Goal: Task Accomplishment & Management: Use online tool/utility

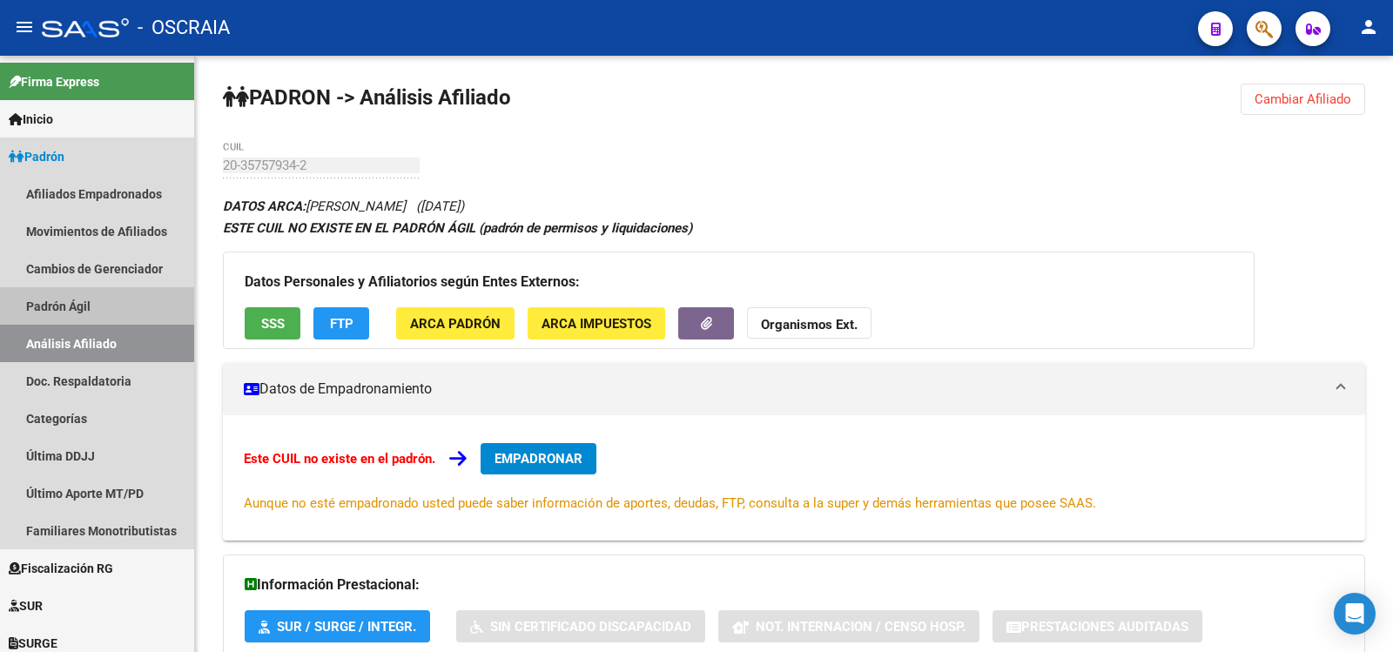
click at [88, 317] on link "Padrón Ágil" at bounding box center [97, 305] width 194 height 37
click at [90, 338] on link "Análisis Afiliado" at bounding box center [97, 343] width 194 height 37
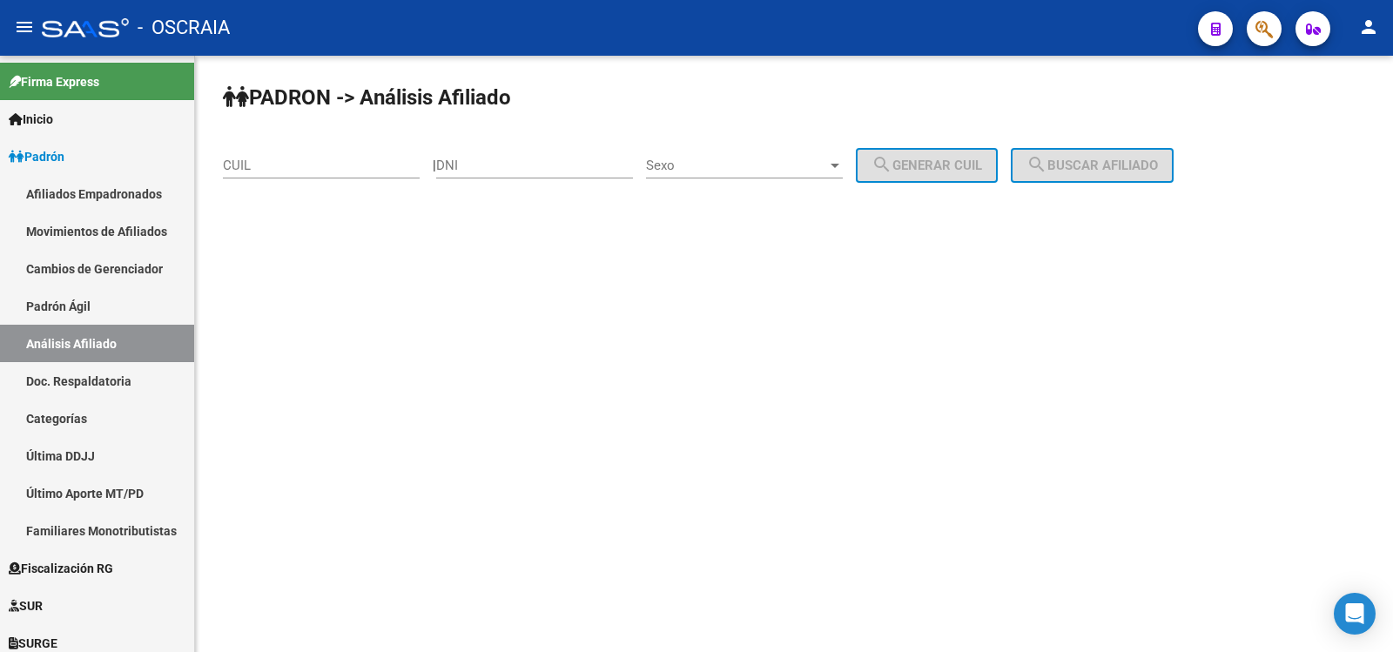
drag, startPoint x: 521, startPoint y: 179, endPoint x: 548, endPoint y: 157, distance: 35.2
click at [521, 179] on div "DNI" at bounding box center [534, 168] width 197 height 54
click at [548, 157] on div "DNI" at bounding box center [534, 159] width 197 height 37
paste input "46449060"
type input "46449060"
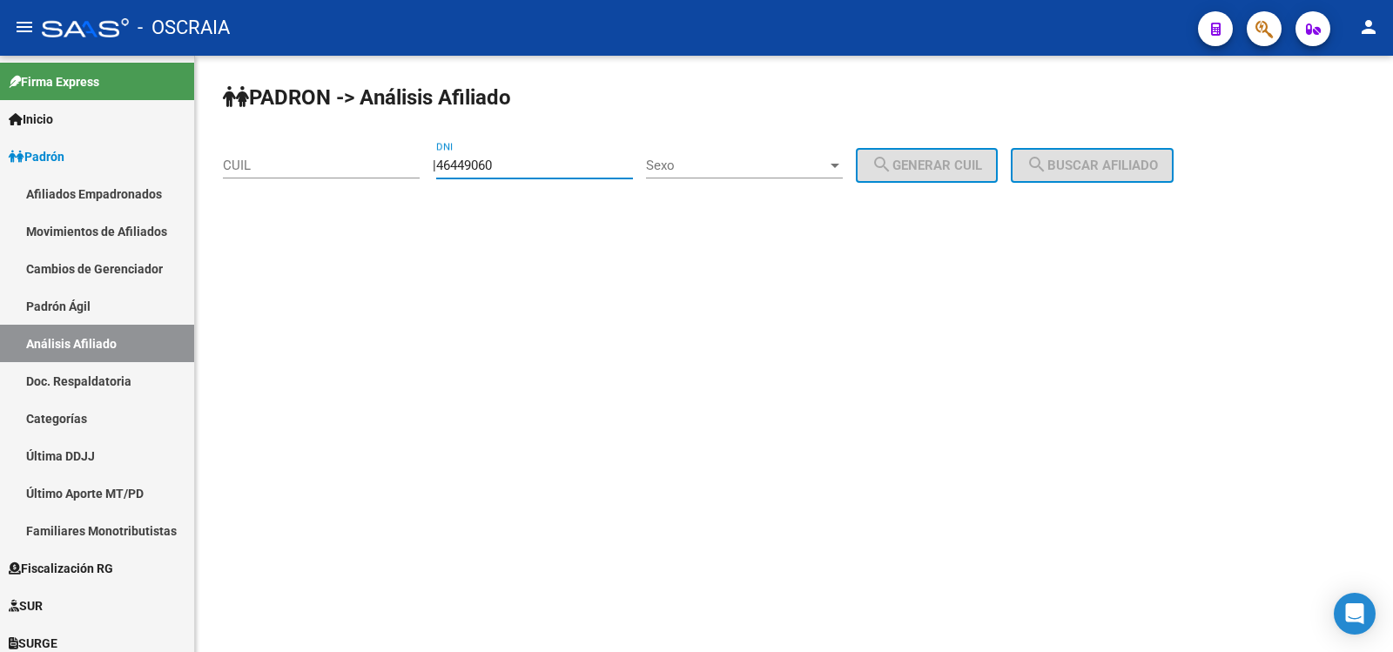
click at [688, 175] on div "Sexo Sexo" at bounding box center [744, 159] width 197 height 37
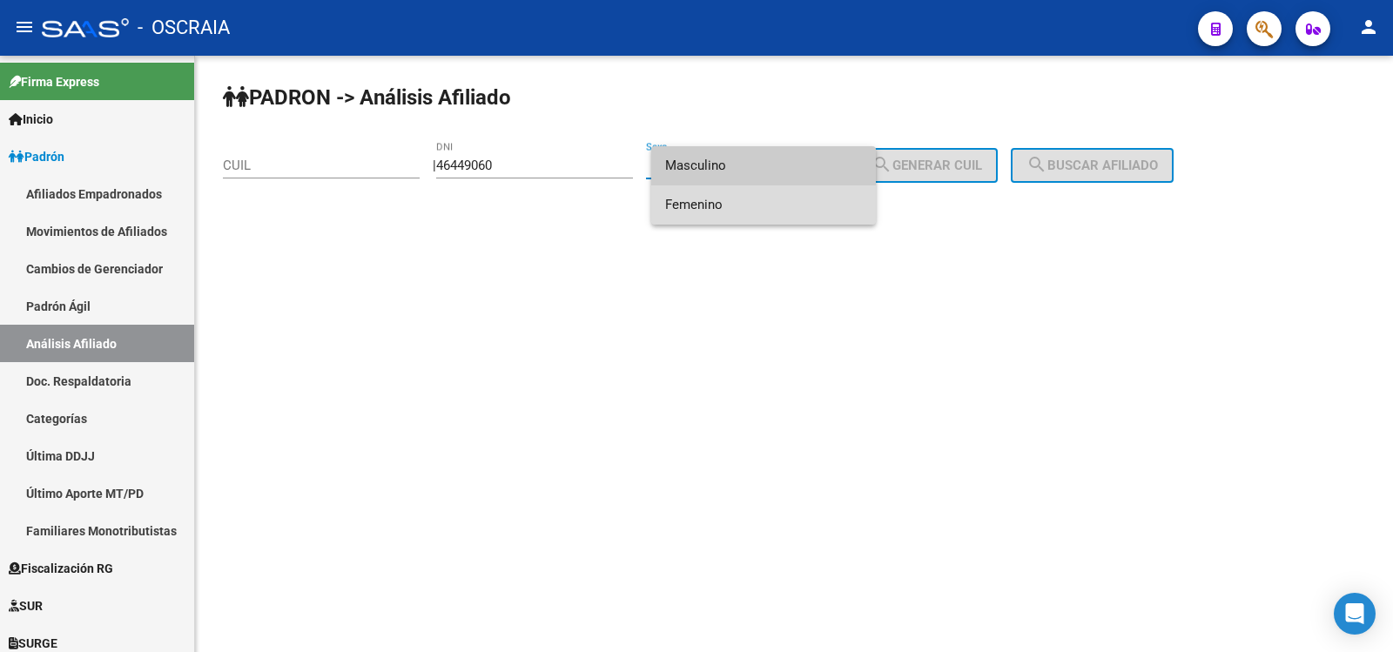
click at [710, 200] on span "Femenino" at bounding box center [763, 204] width 197 height 39
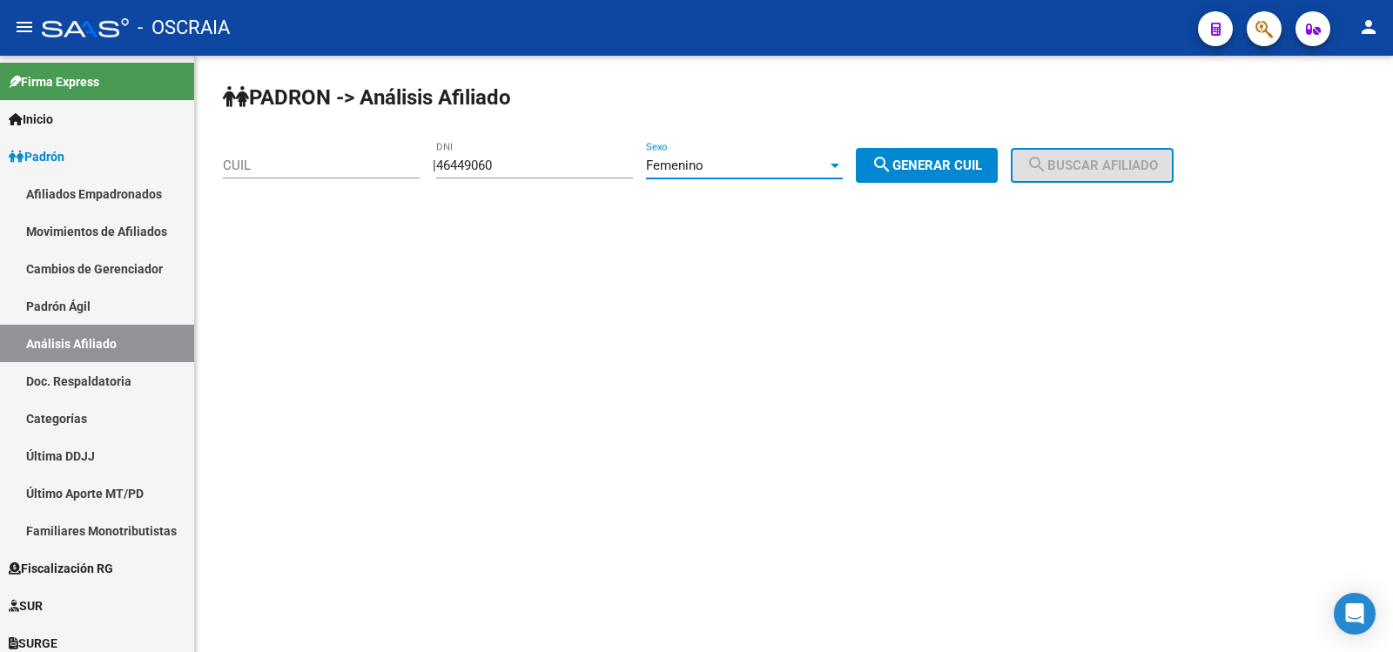
click at [892, 156] on mat-icon "search" at bounding box center [881, 164] width 21 height 21
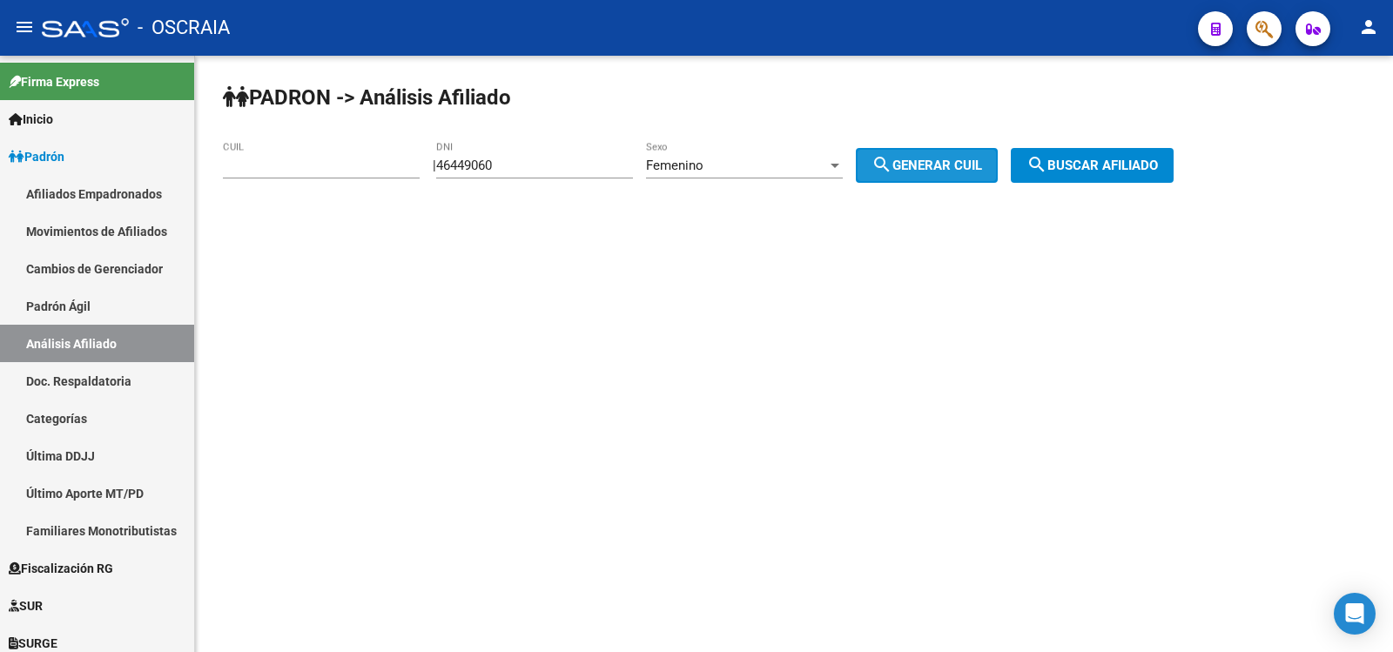
type input "23-46449060-4"
click at [1090, 158] on span "search Buscar afiliado" at bounding box center [1091, 166] width 131 height 16
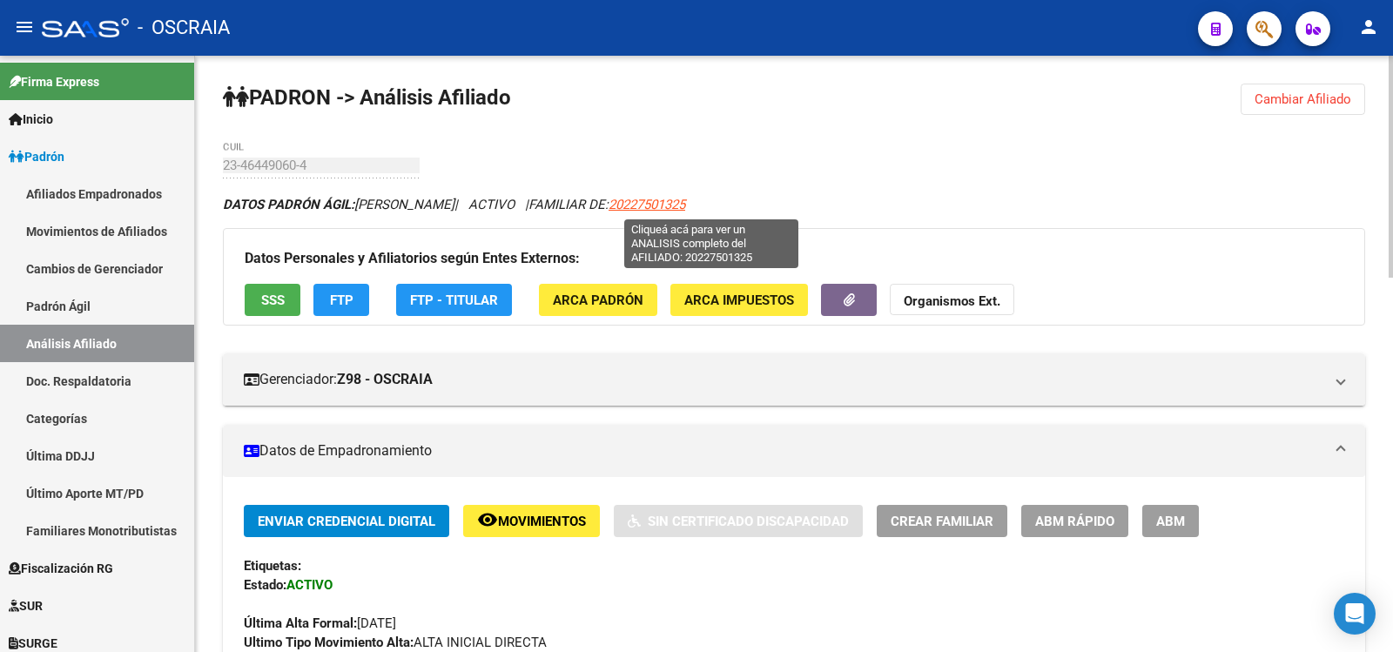
click at [685, 200] on span "20227501325" at bounding box center [646, 205] width 77 height 16
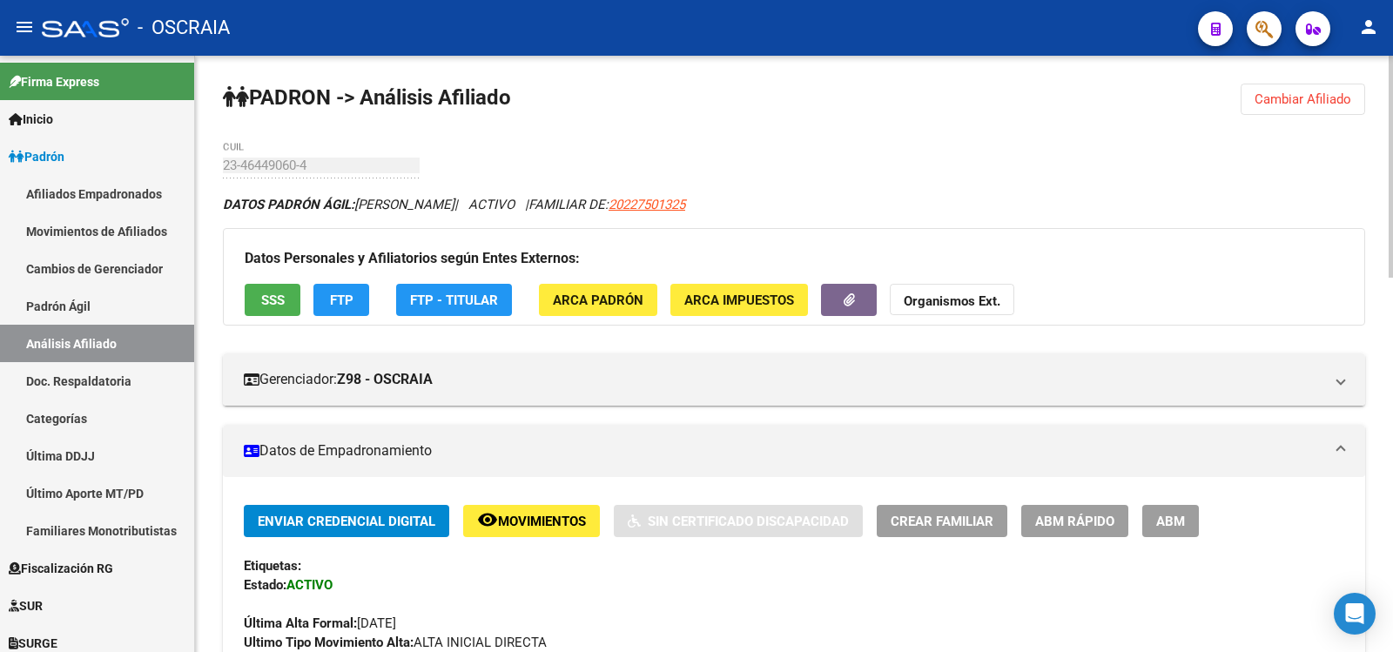
scroll to position [581, 0]
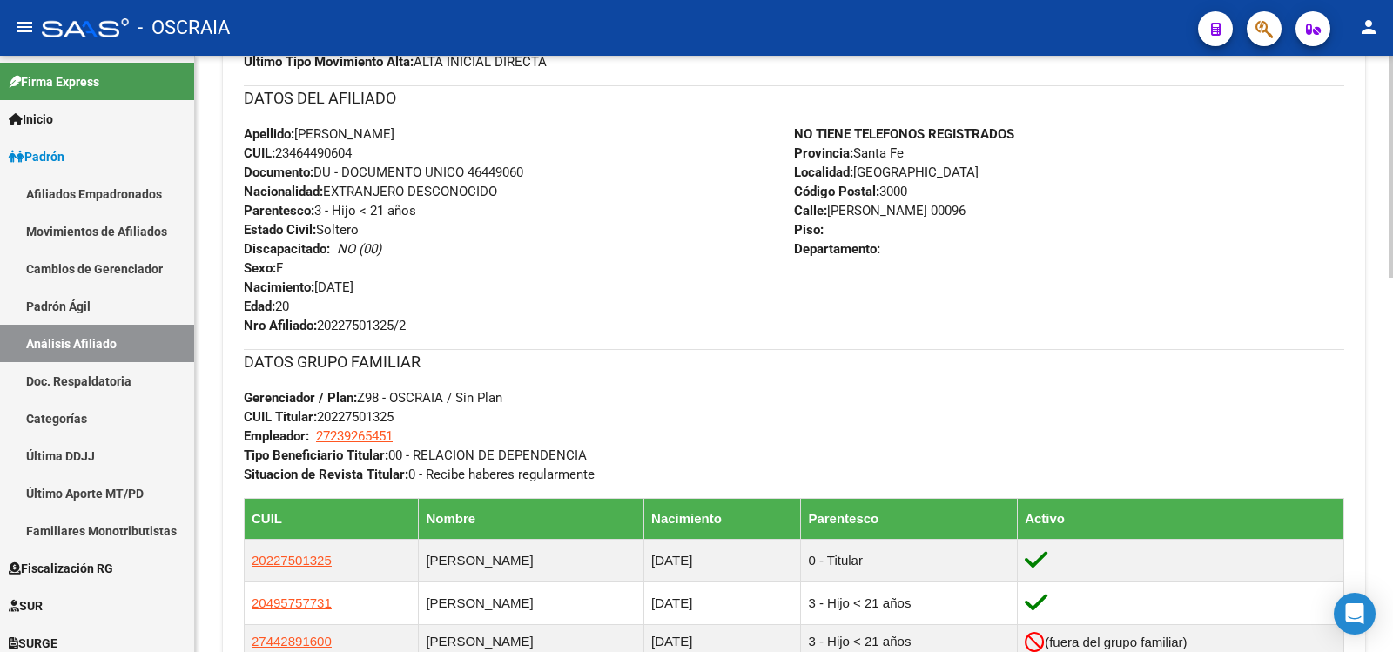
copy span "23464490604"
drag, startPoint x: 386, startPoint y: 149, endPoint x: 282, endPoint y: 156, distance: 103.8
click at [282, 156] on div "Apellido: [PERSON_NAME]: 23464490604 Documento: DU - DOCUMENTO UNICO 46449060 N…" at bounding box center [519, 229] width 550 height 211
drag, startPoint x: 111, startPoint y: 303, endPoint x: 114, endPoint y: 339, distance: 36.7
click at [110, 303] on link "Padrón Ágil" at bounding box center [97, 305] width 194 height 37
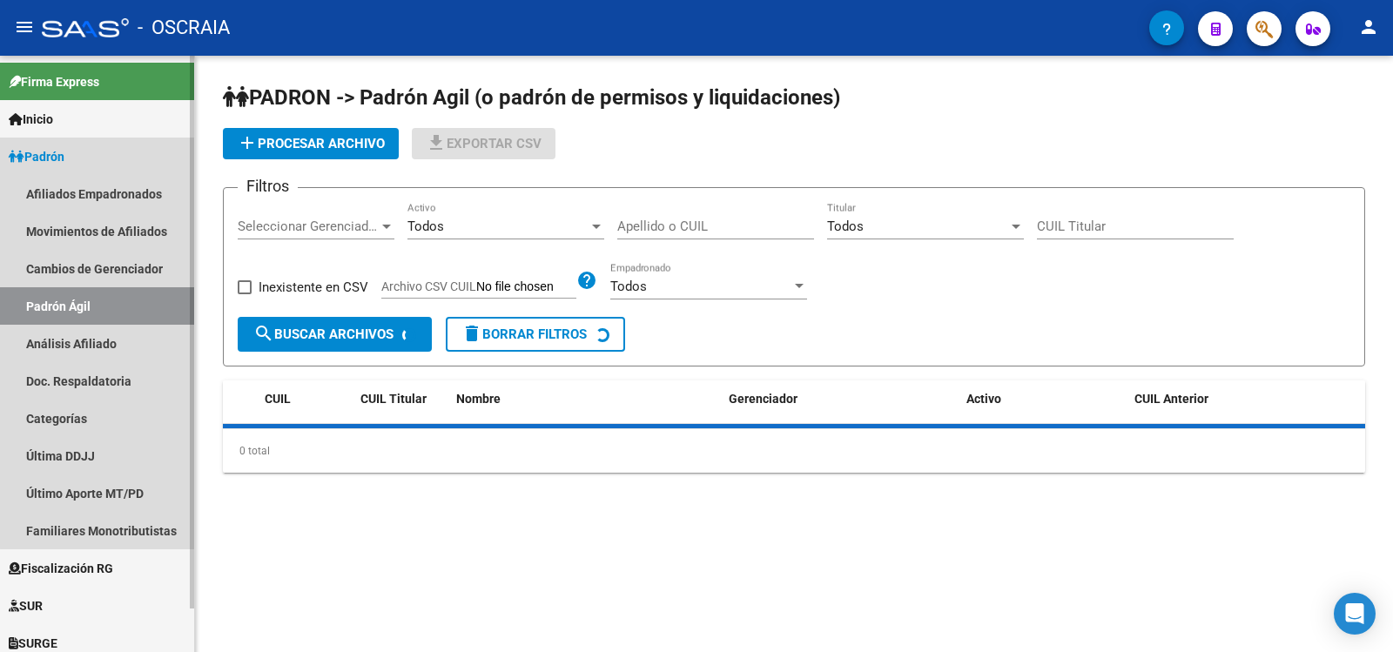
click at [114, 339] on link "Análisis Afiliado" at bounding box center [97, 343] width 194 height 37
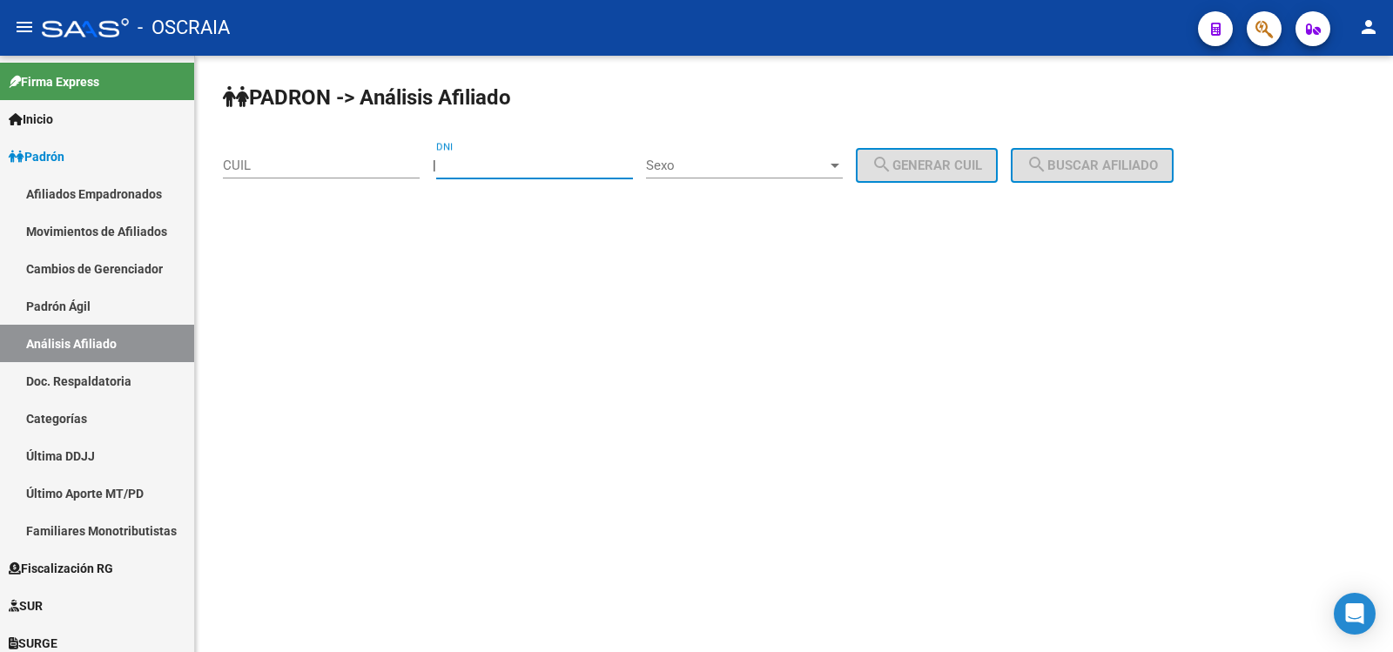
click at [507, 170] on input "DNI" at bounding box center [534, 166] width 197 height 16
paste input "46449060"
type input "46449060"
click at [803, 171] on span "Sexo" at bounding box center [736, 166] width 181 height 16
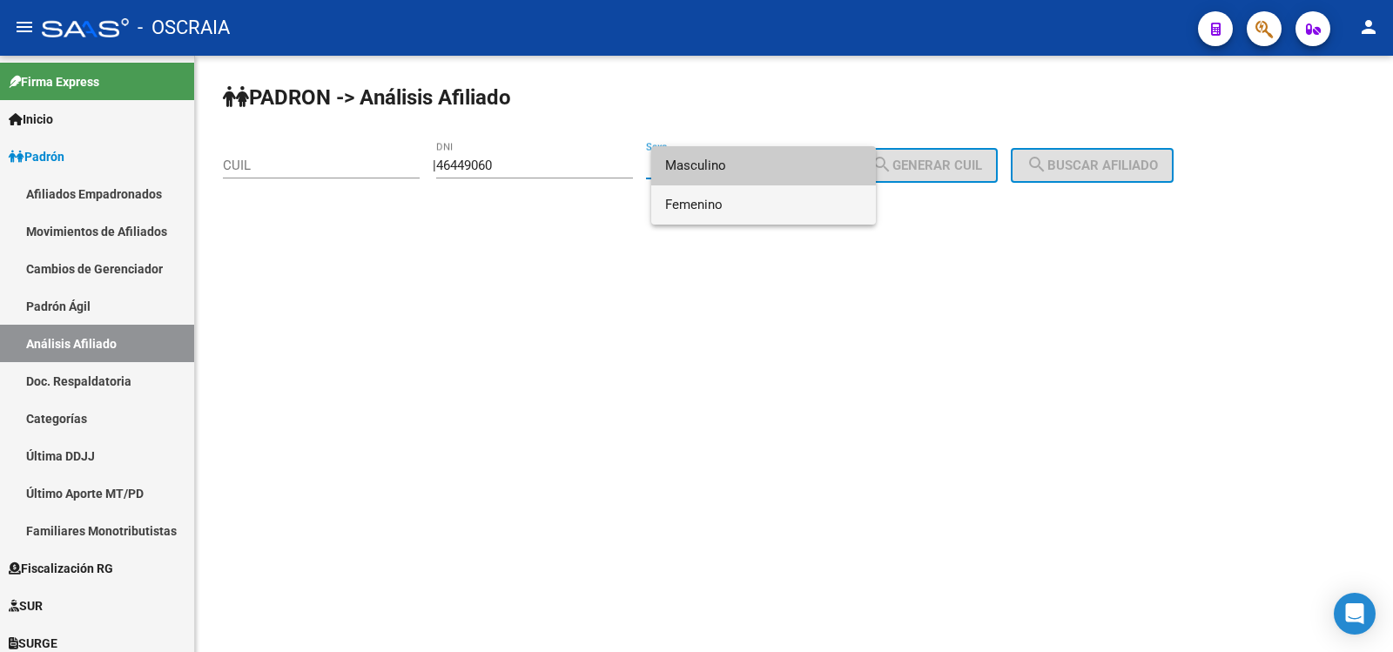
click at [796, 199] on span "Femenino" at bounding box center [763, 204] width 197 height 39
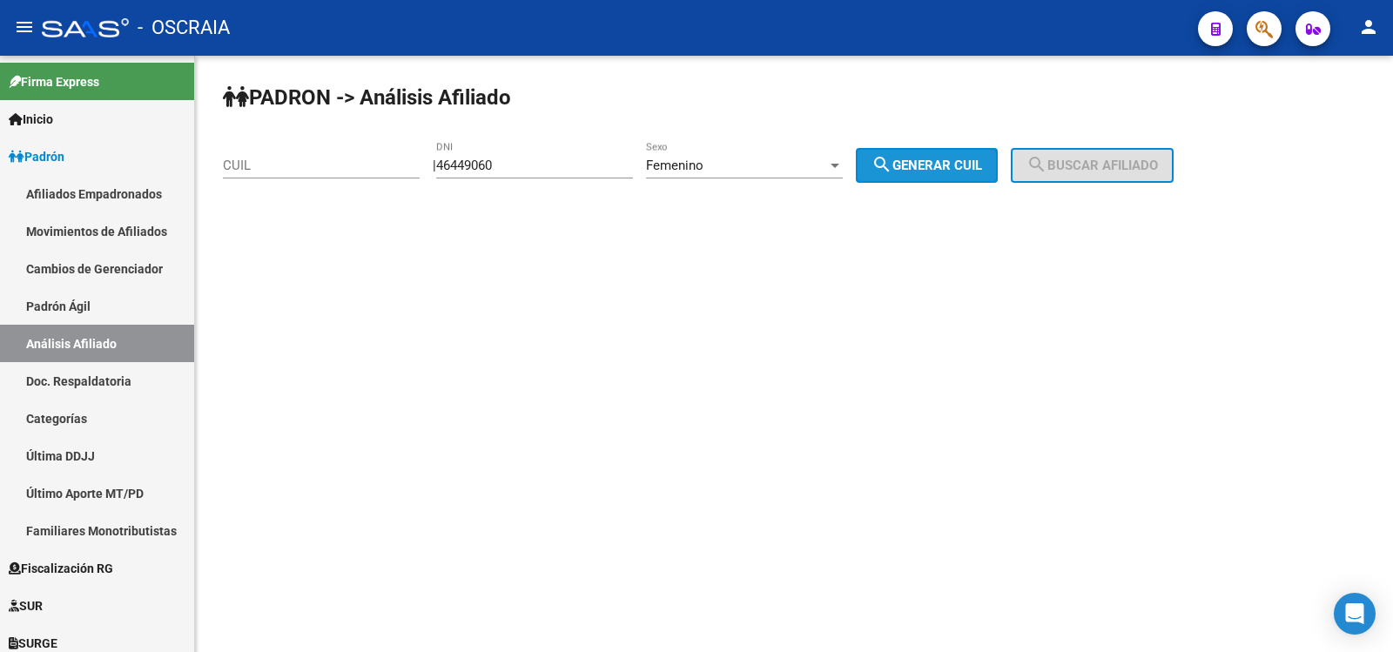
click at [926, 170] on span "search Generar CUIL" at bounding box center [926, 166] width 111 height 16
type input "23-46449060-4"
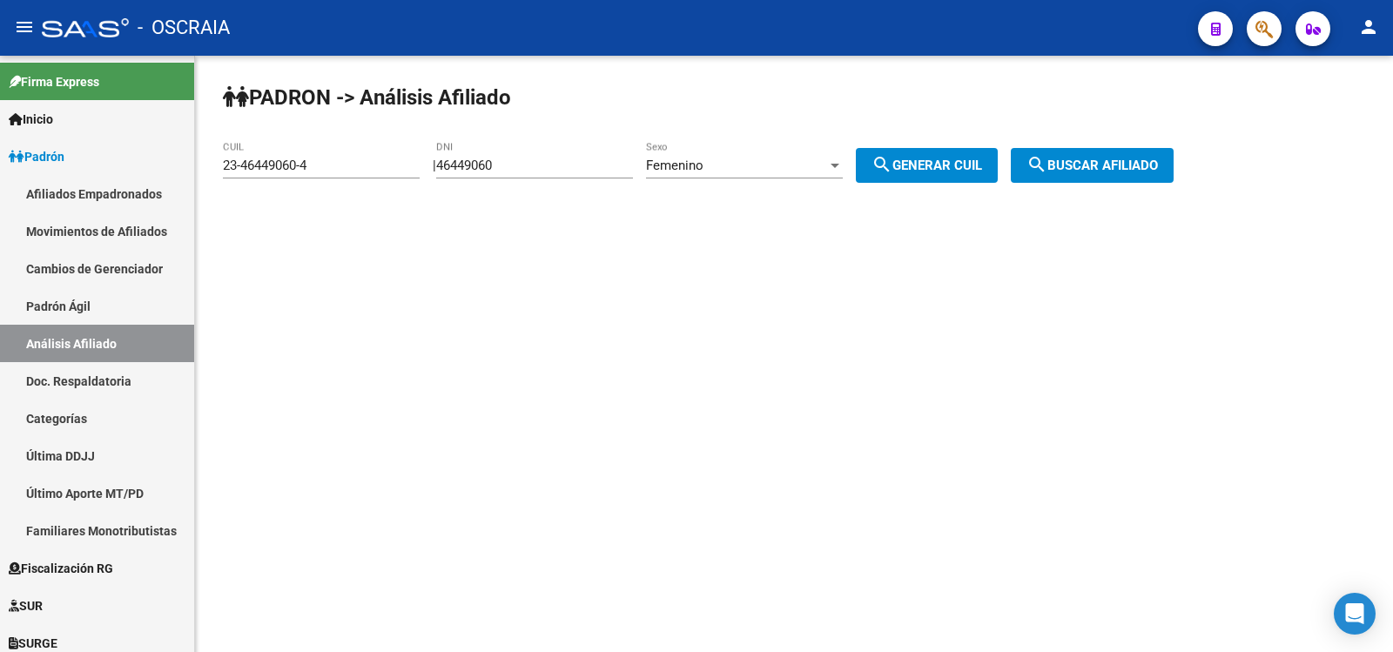
click at [1117, 163] on span "search Buscar afiliado" at bounding box center [1091, 166] width 131 height 16
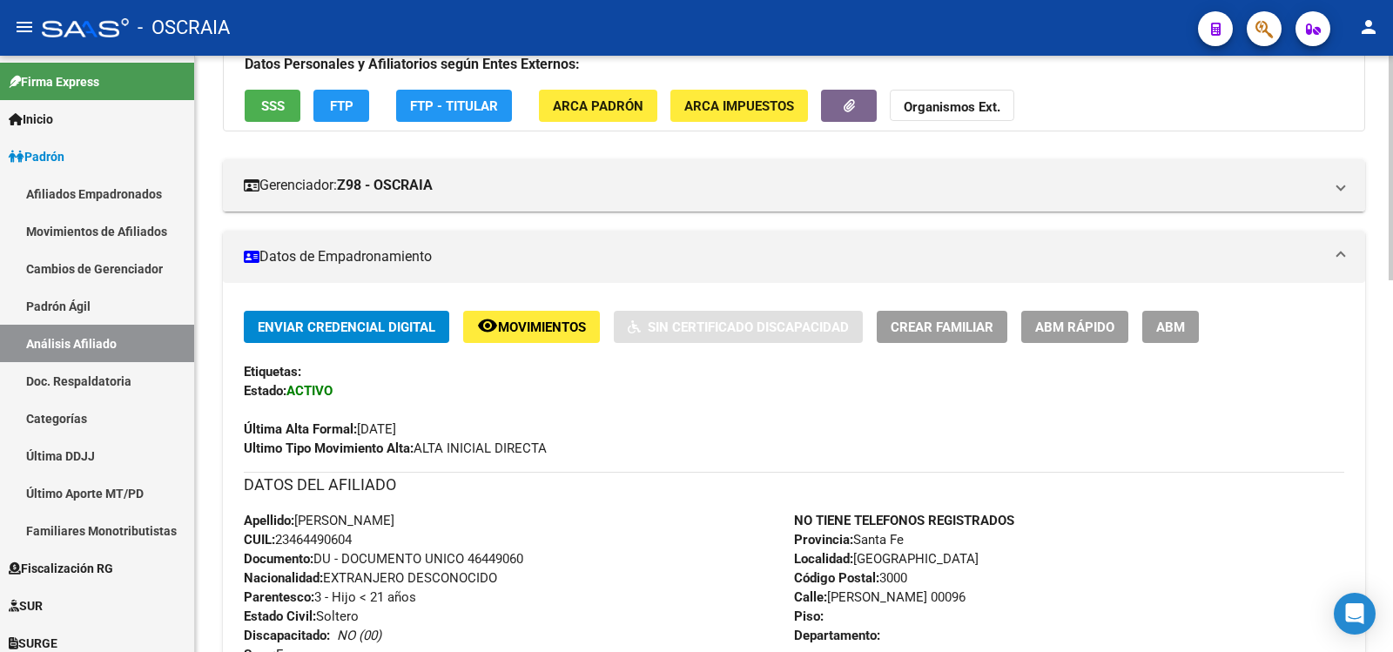
scroll to position [988, 0]
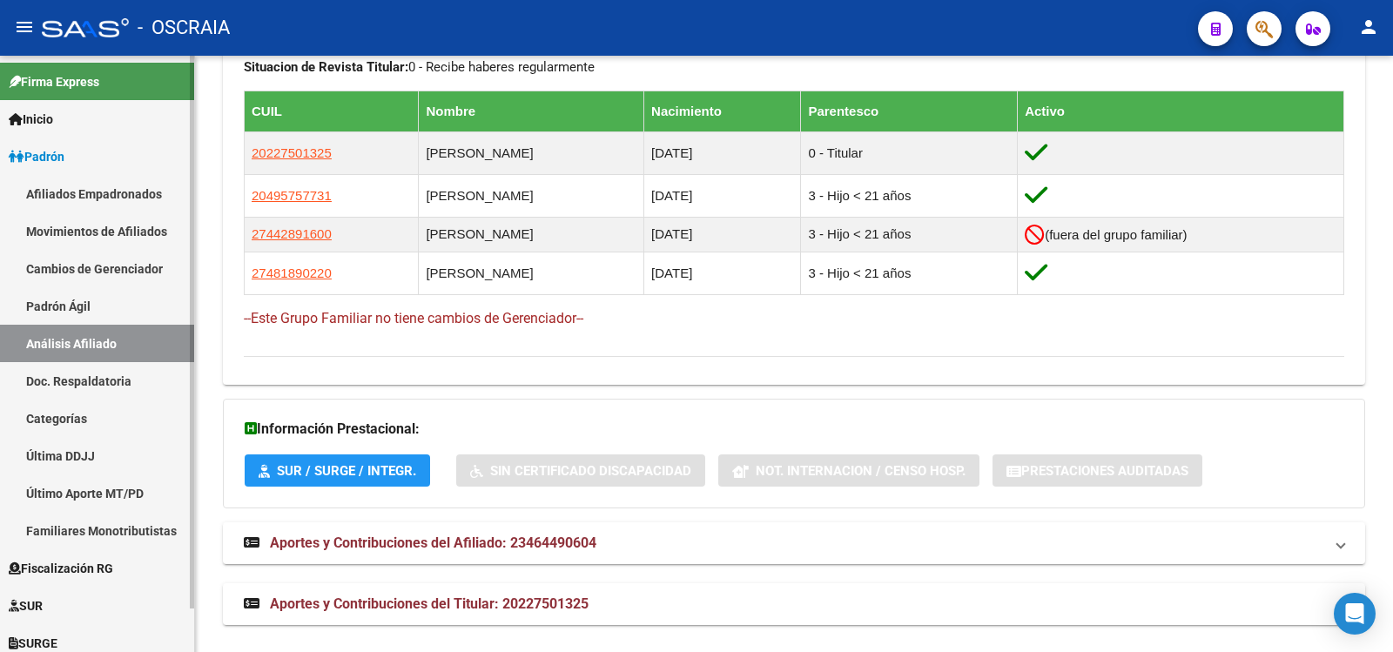
click at [120, 298] on link "Padrón Ágil" at bounding box center [97, 305] width 194 height 37
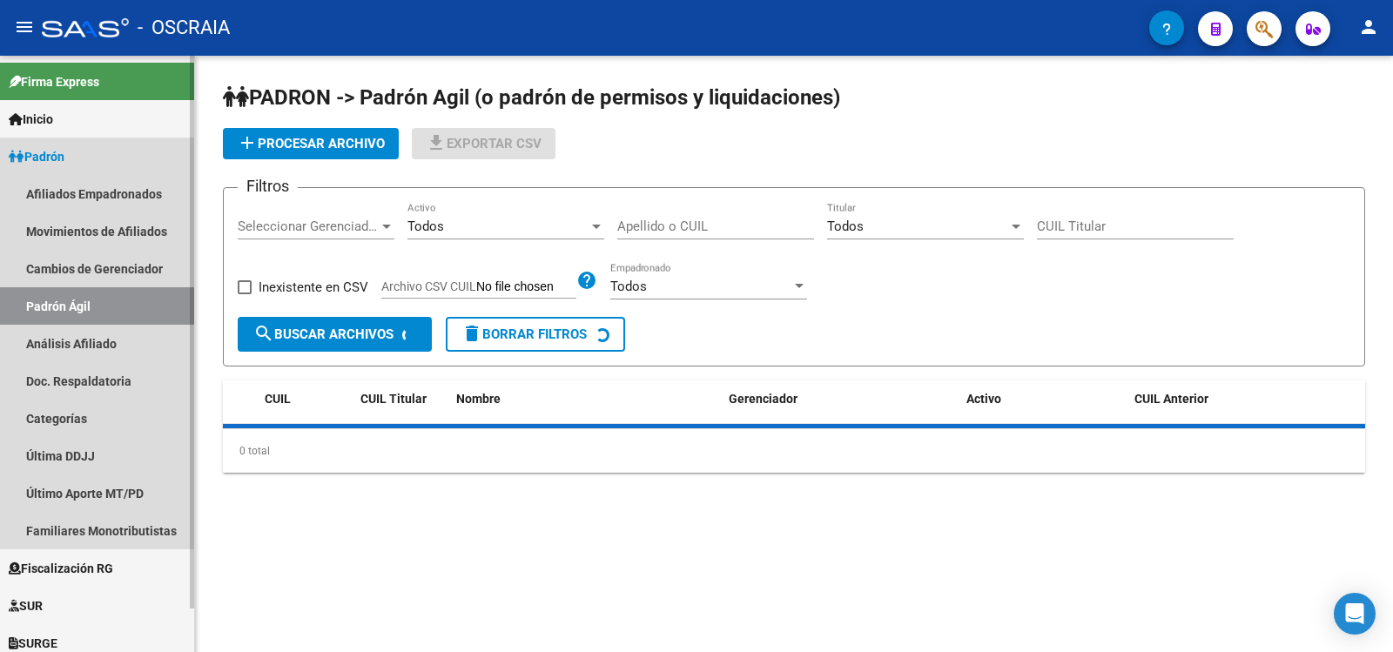
click at [121, 338] on link "Análisis Afiliado" at bounding box center [97, 343] width 194 height 37
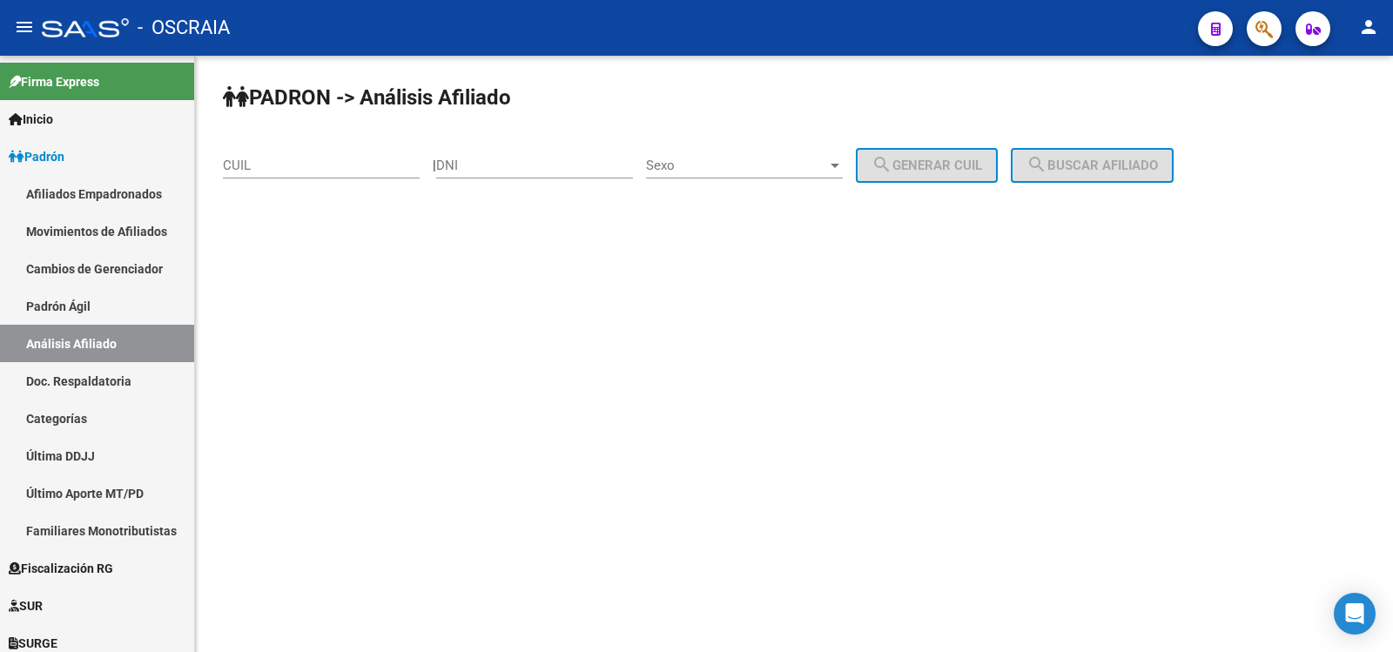
click at [293, 160] on input "CUIL" at bounding box center [321, 166] width 197 height 16
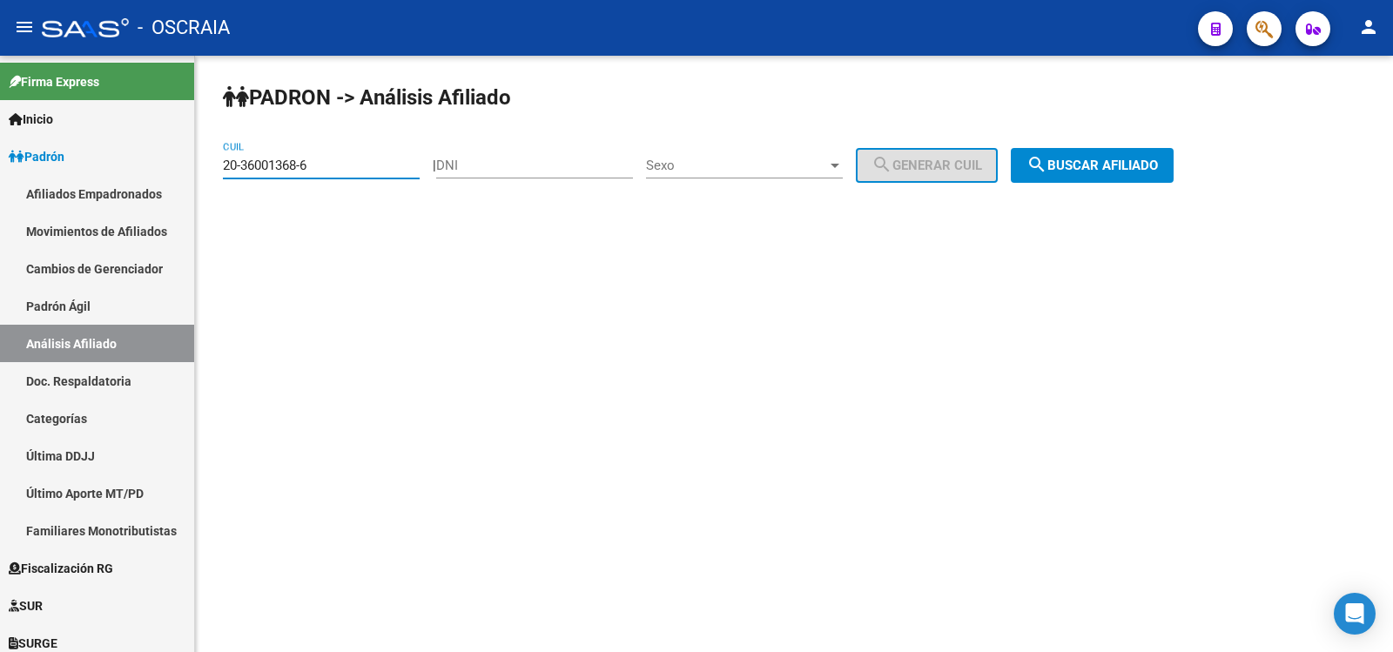
type input "20-36001368-6"
click at [1083, 159] on span "search Buscar afiliado" at bounding box center [1091, 166] width 131 height 16
click at [1083, 159] on div "PADRON -> Análisis Afiliado 20-36001368-6 CUIL | DNI Sexo Sexo search Generar C…" at bounding box center [794, 147] width 1198 height 183
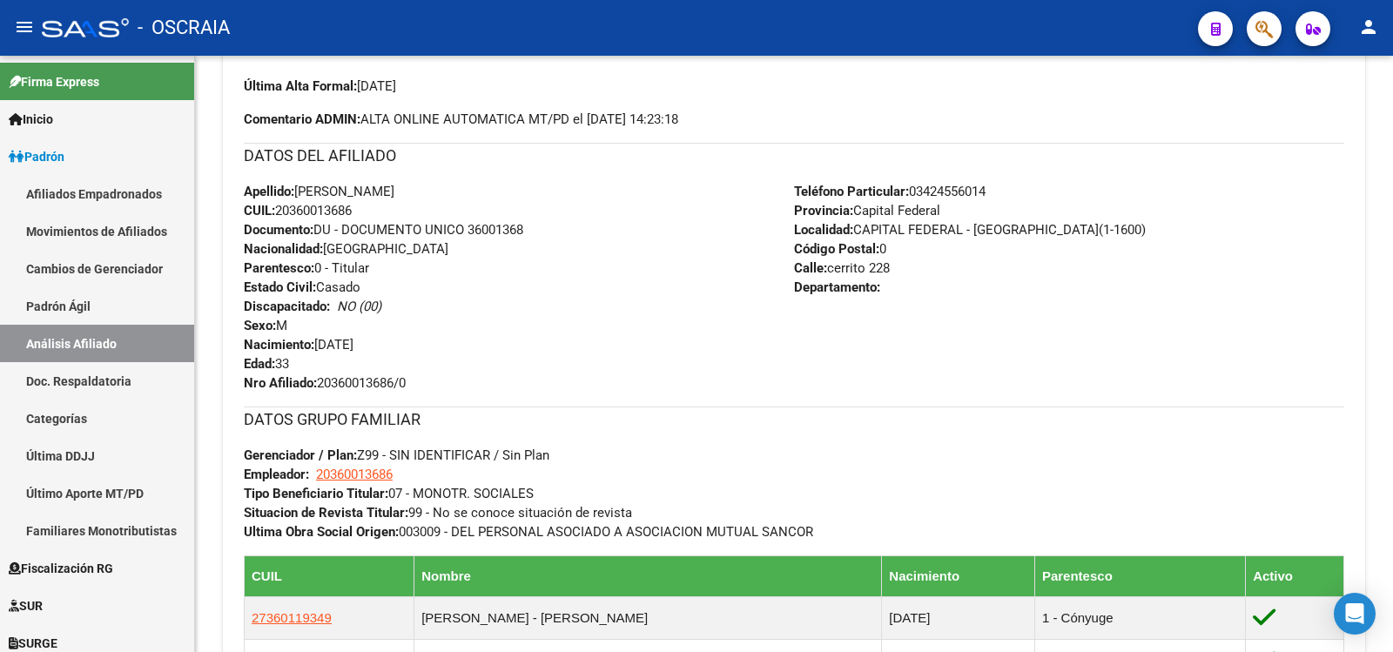
scroll to position [828, 0]
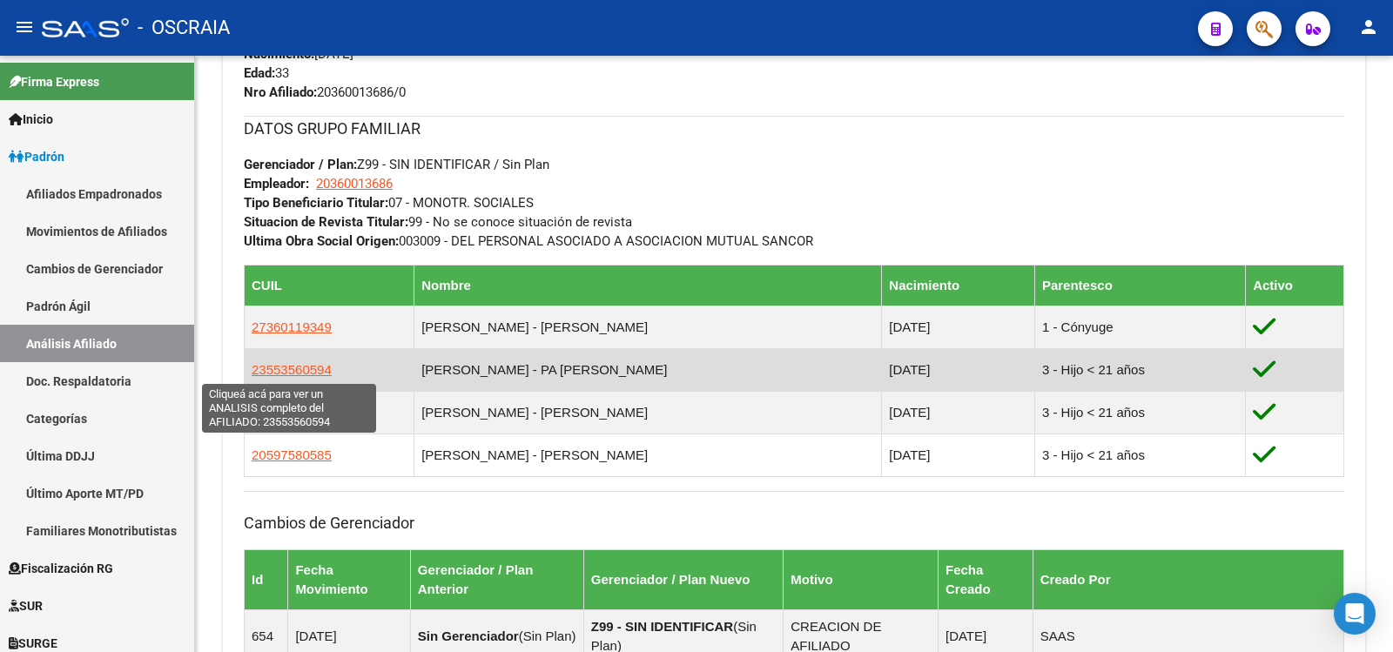
click at [303, 366] on span "23553560594" at bounding box center [292, 369] width 80 height 15
type textarea "23553560594"
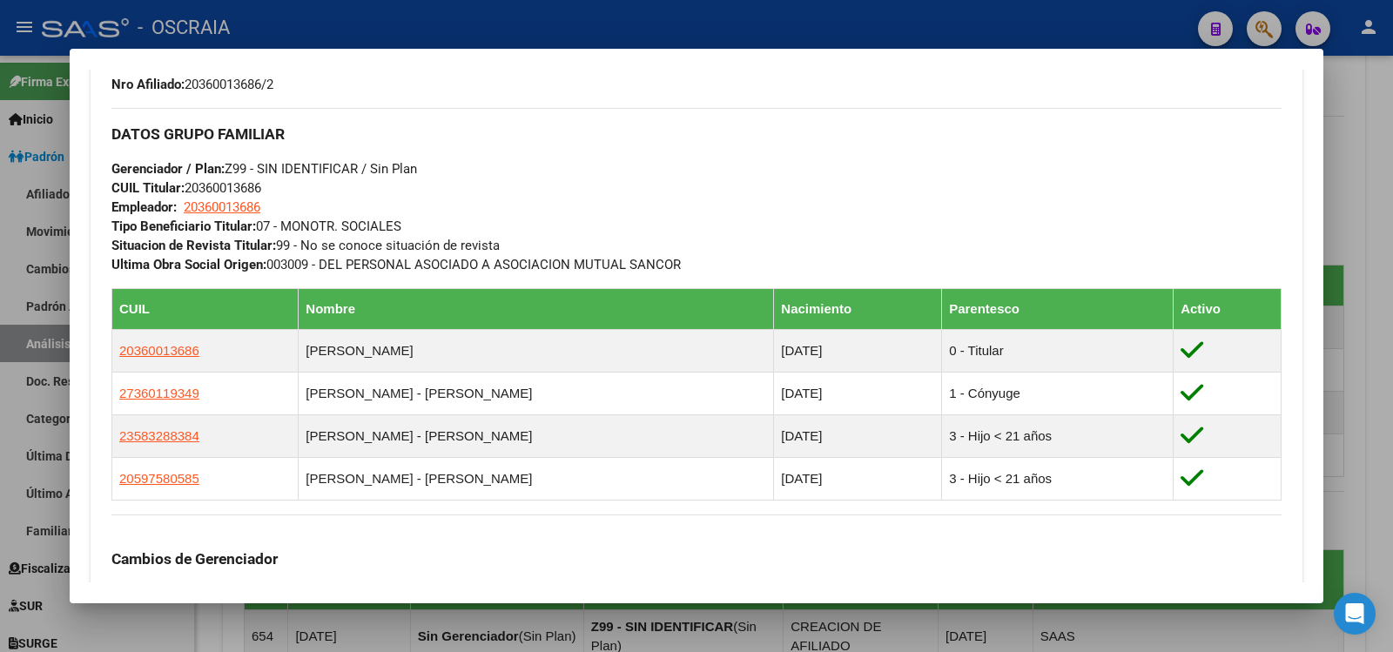
scroll to position [490, 0]
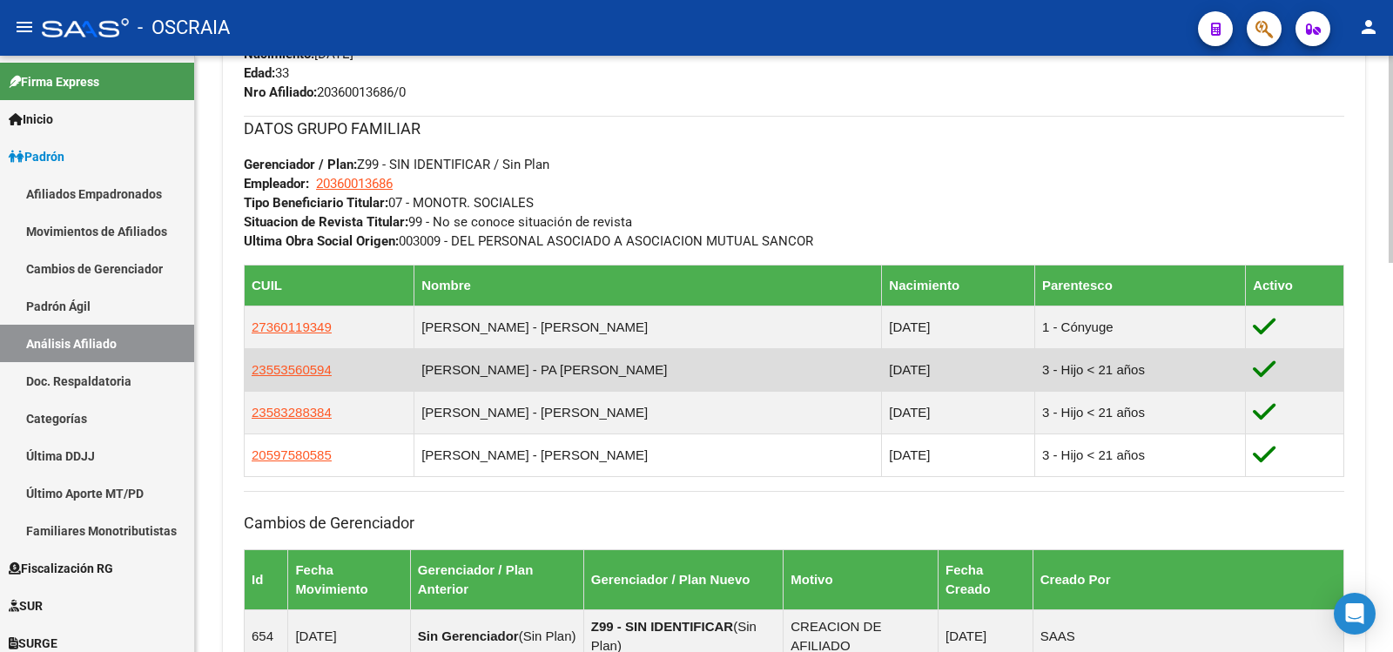
copy tr "[PERSON_NAME] - PA [PERSON_NAME]"
drag, startPoint x: 576, startPoint y: 369, endPoint x: 444, endPoint y: 380, distance: 132.8
click at [444, 380] on tr "23553560594 [PERSON_NAME] - PA [PERSON_NAME] [DATE] 3 - Hijo < 21 años" at bounding box center [794, 369] width 1099 height 43
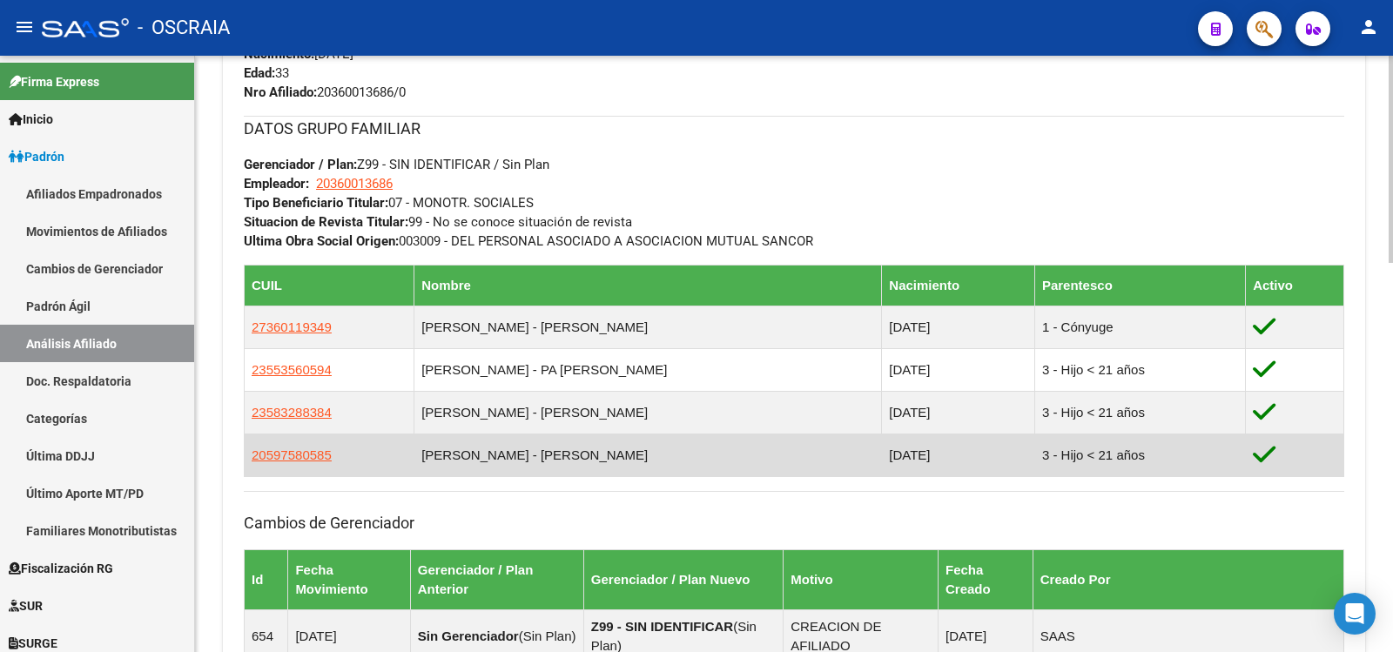
click at [414, 381] on td "23553560594" at bounding box center [330, 369] width 170 height 43
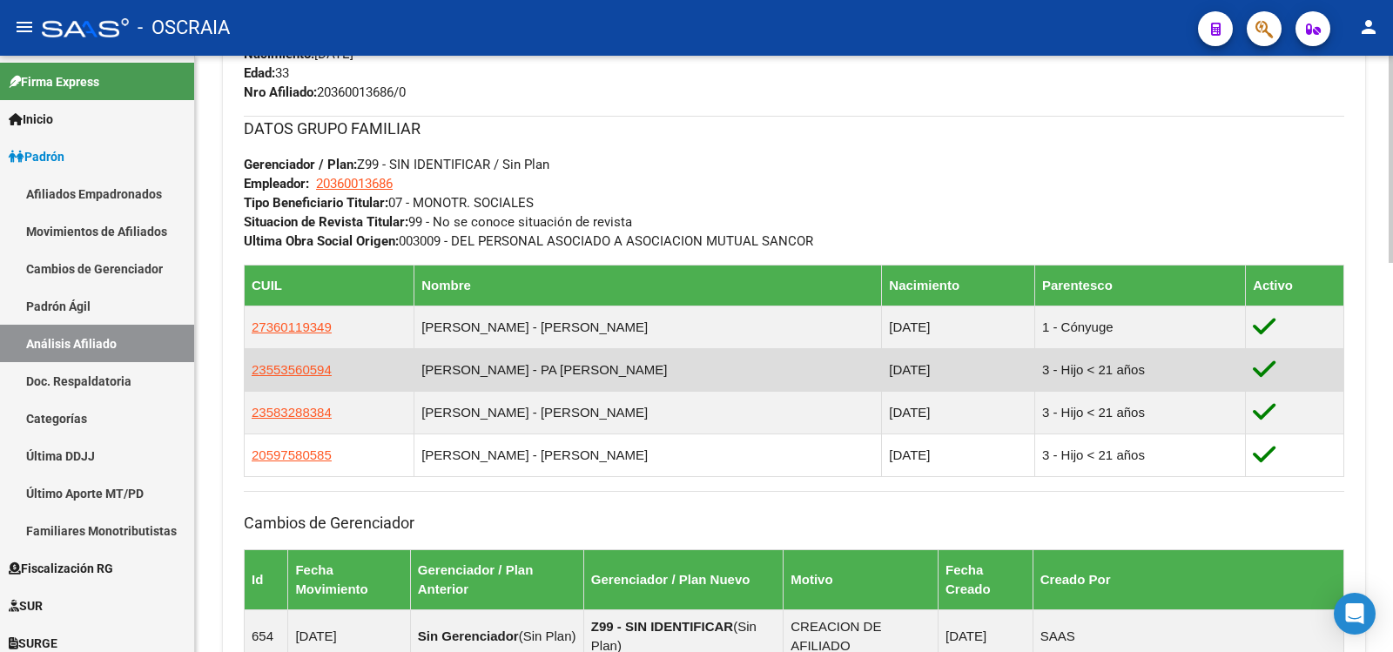
copy span "23553560594"
drag, startPoint x: 248, startPoint y: 369, endPoint x: 331, endPoint y: 373, distance: 82.8
click at [331, 373] on td "23553560594" at bounding box center [330, 369] width 170 height 43
